Goal: Task Accomplishment & Management: Use online tool/utility

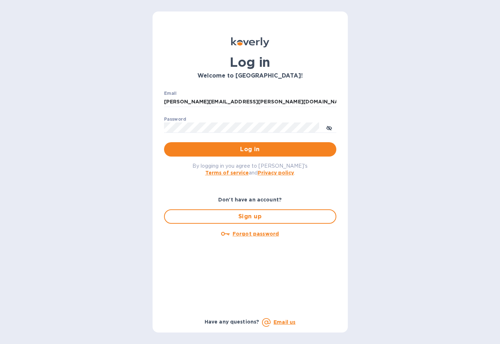
click at [263, 141] on p "​" at bounding box center [250, 138] width 172 height 8
click at [262, 146] on span "Log in" at bounding box center [250, 149] width 161 height 9
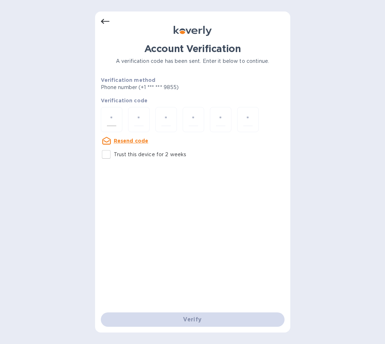
click at [112, 115] on input "number" at bounding box center [111, 119] width 9 height 13
type input "7"
type input "5"
type input "4"
type input "1"
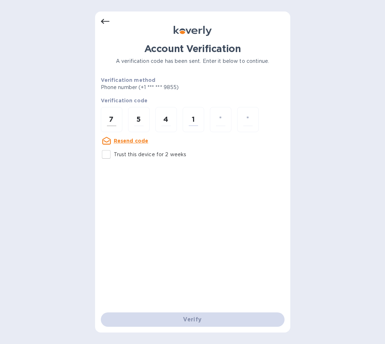
type input "1"
type input "7"
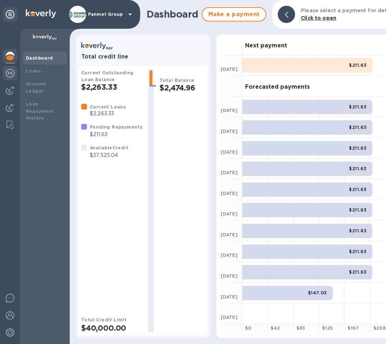
click at [9, 74] on img at bounding box center [10, 73] width 9 height 9
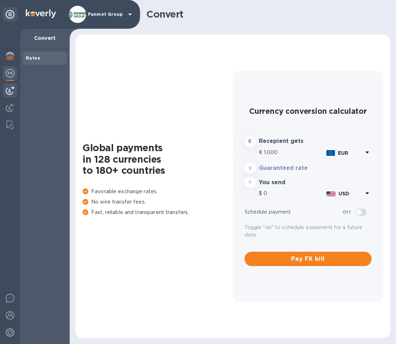
click at [11, 89] on img at bounding box center [10, 90] width 9 height 9
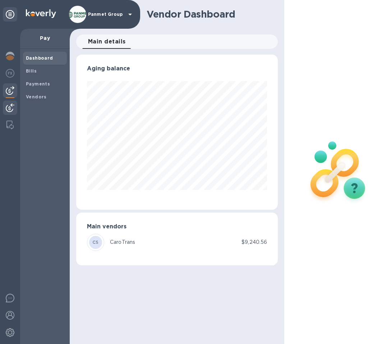
scroll to position [155, 201]
click at [10, 102] on div at bounding box center [10, 109] width 14 height 16
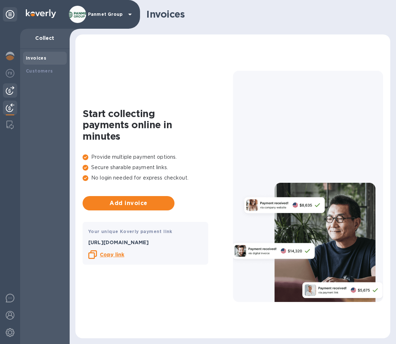
click at [9, 89] on img at bounding box center [10, 90] width 9 height 9
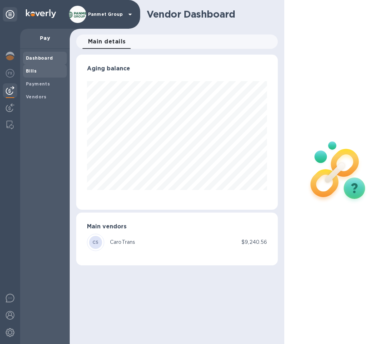
click at [37, 72] on span "Bills" at bounding box center [45, 70] width 38 height 7
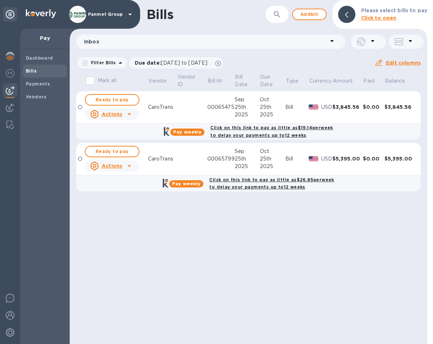
click at [153, 245] on div "Bills ​ Add bill Please select bills to pay Click to open Inbox Filter Bills Du…" at bounding box center [248, 172] width 357 height 344
click at [309, 14] on span "Add bill" at bounding box center [309, 14] width 22 height 9
